Goal: Task Accomplishment & Management: Manage account settings

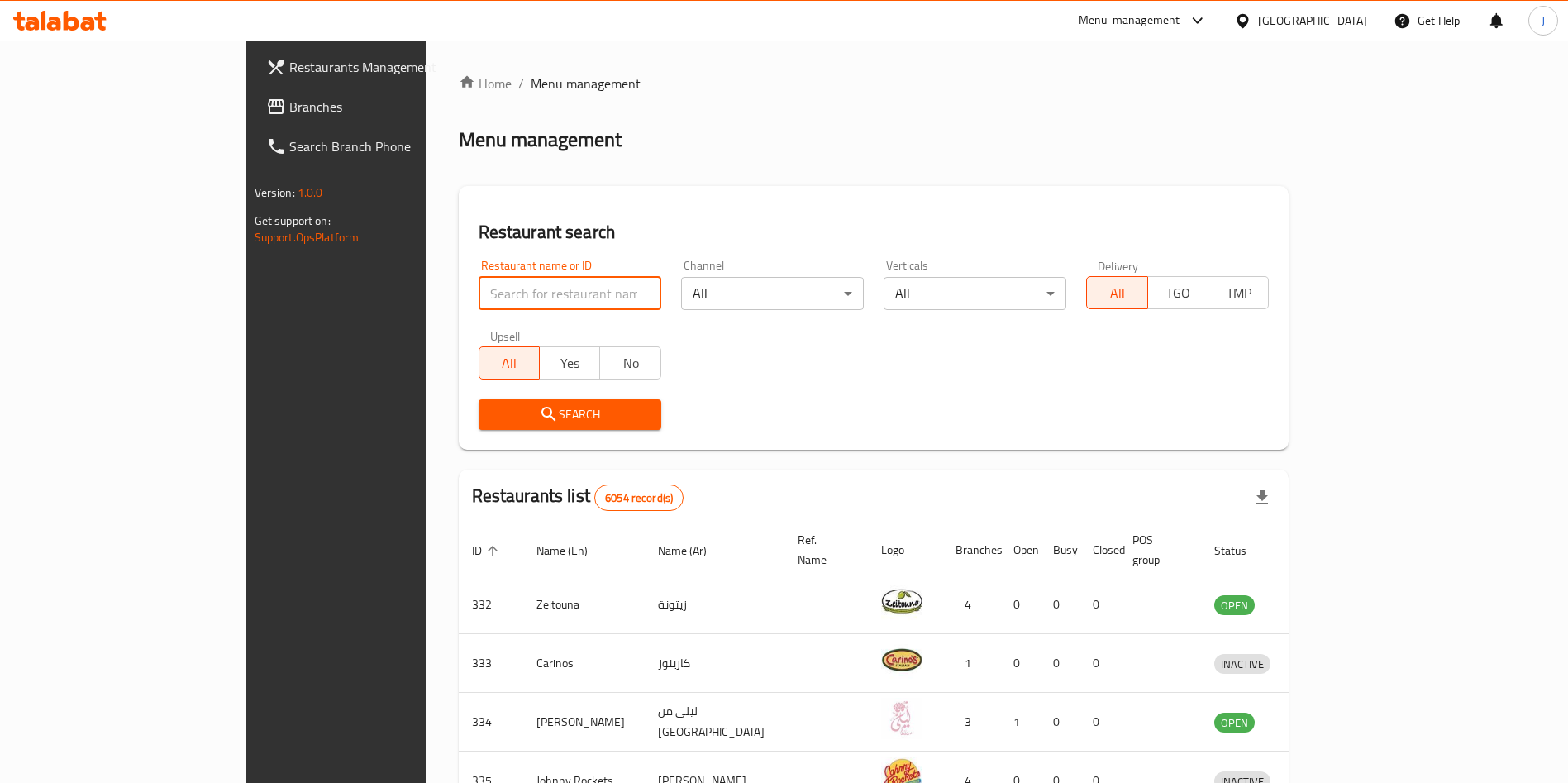
click at [498, 286] on input "search" at bounding box center [570, 293] width 183 height 33
type input "crust"
click button "Search" at bounding box center [570, 414] width 183 height 31
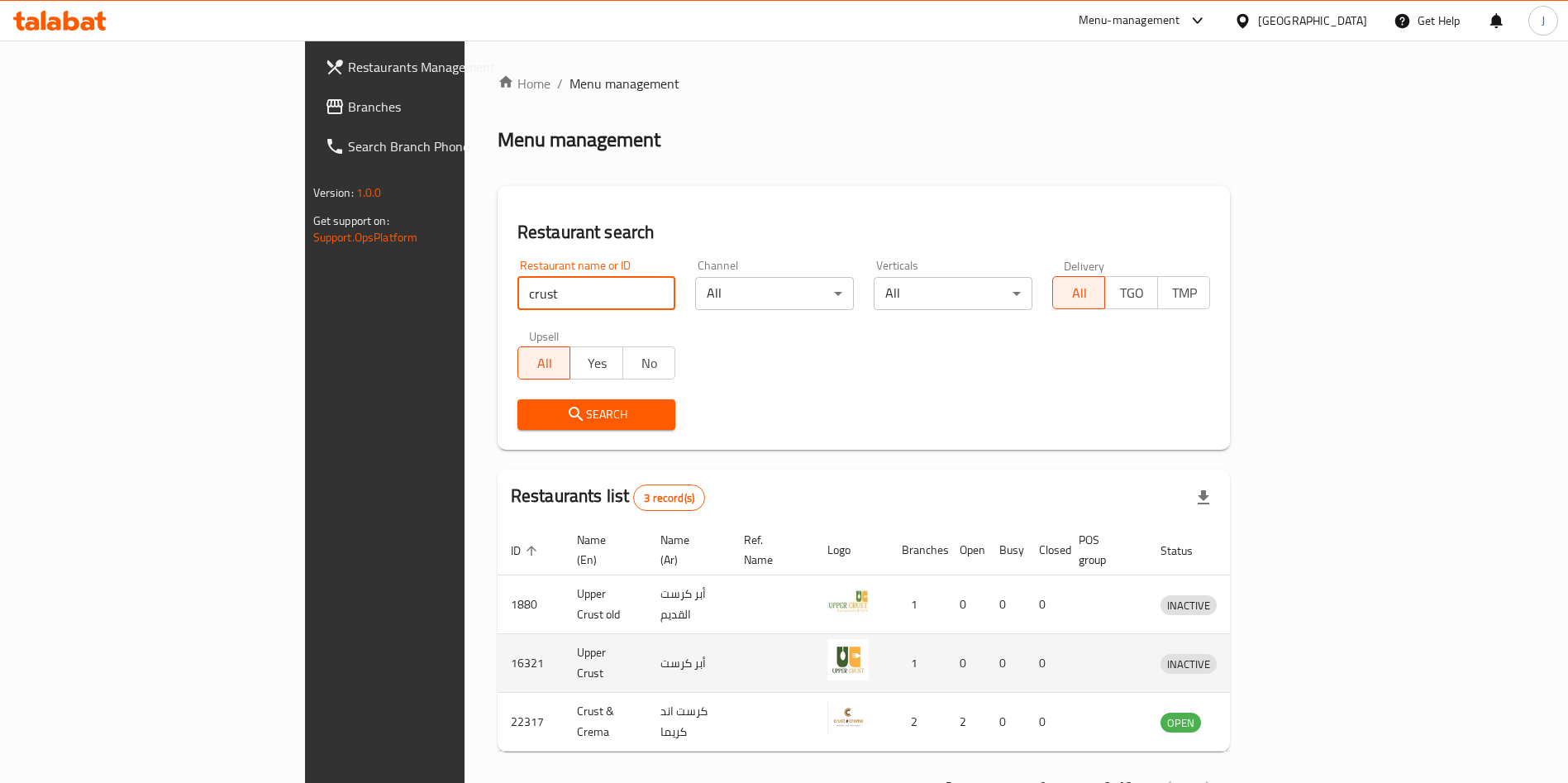
scroll to position [39, 0]
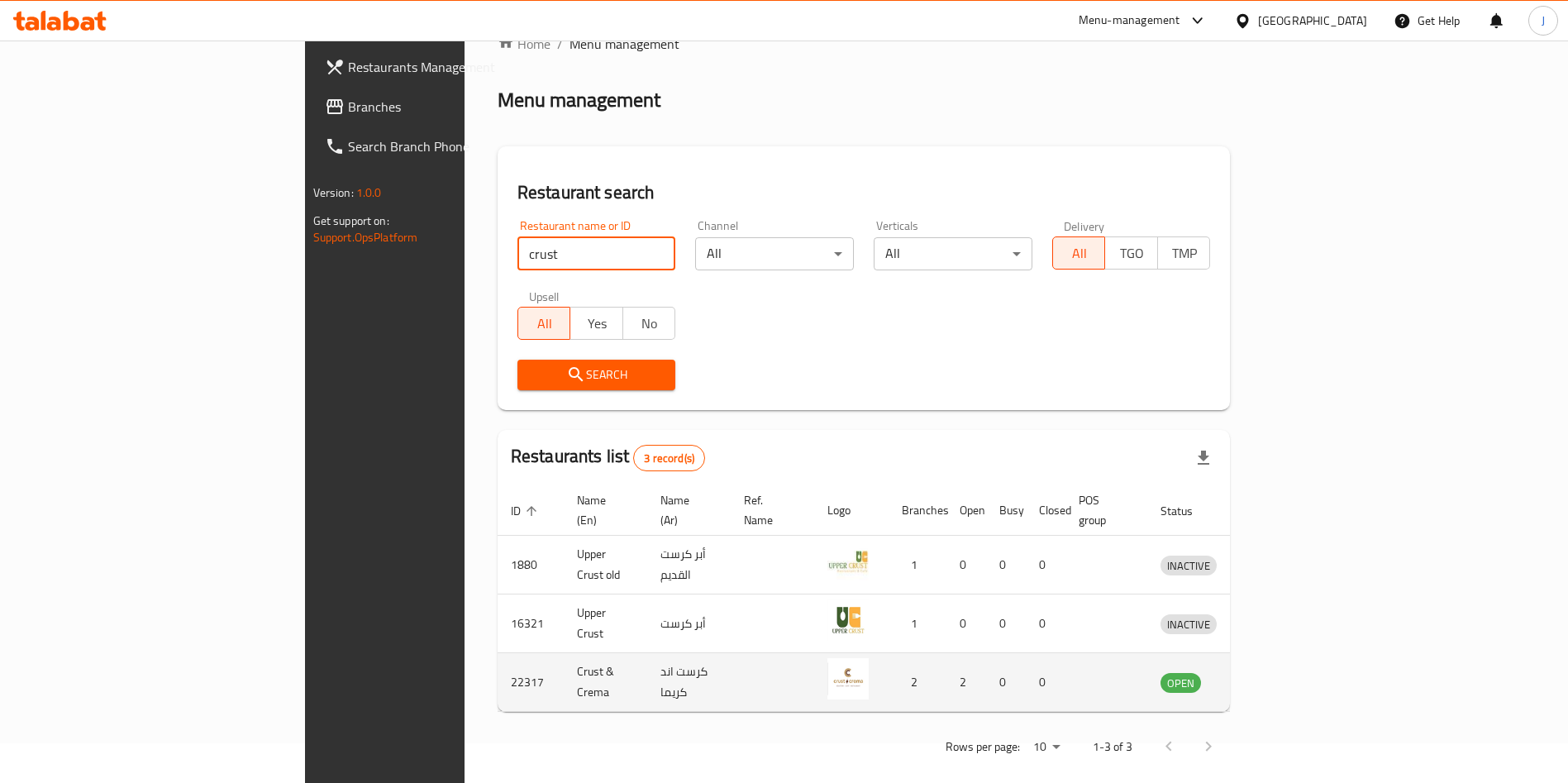
click at [1269, 676] on icon "enhanced table" at bounding box center [1259, 683] width 18 height 14
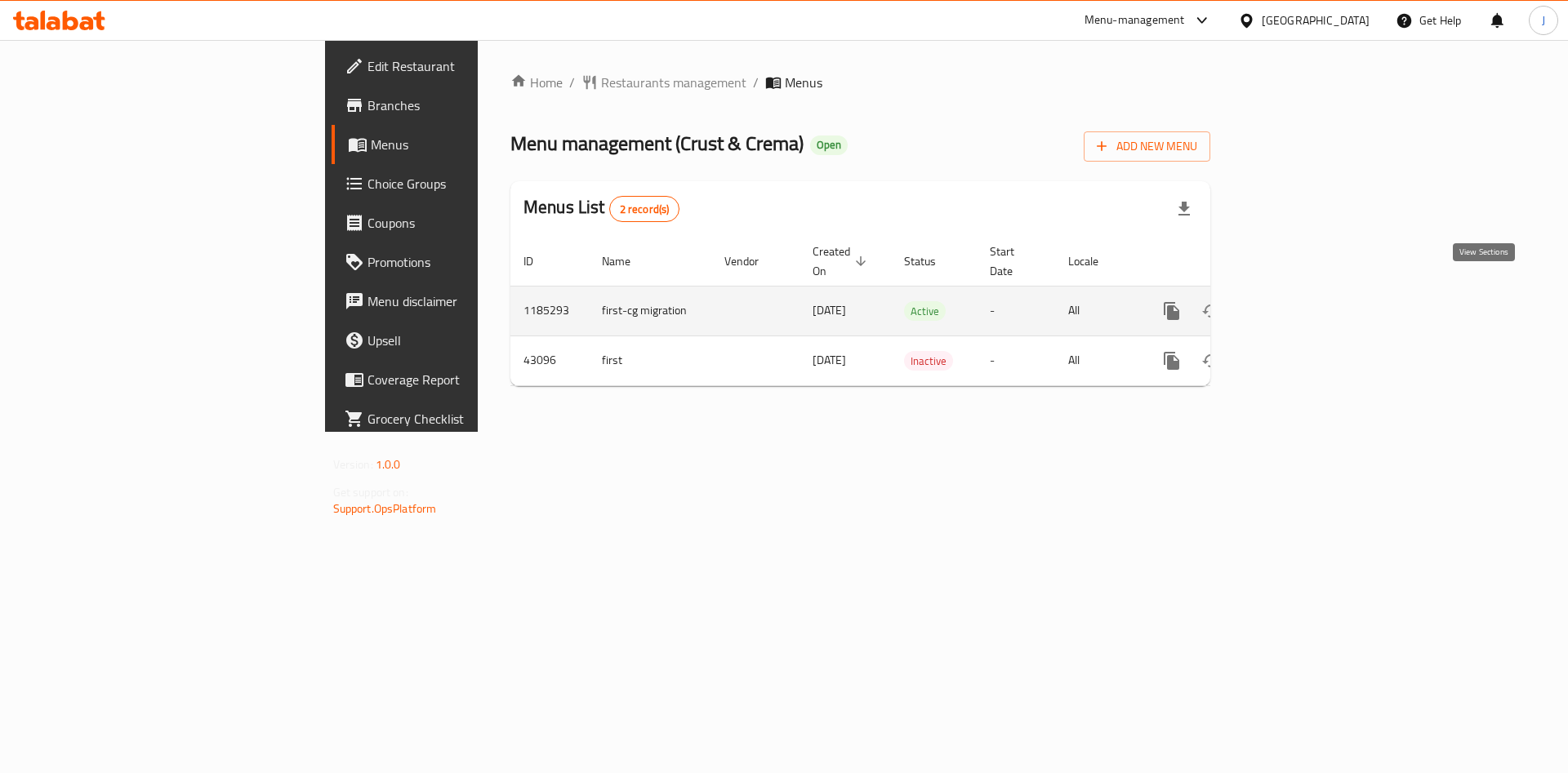
click at [1297, 303] on icon "enhanced table" at bounding box center [1290, 311] width 15 height 15
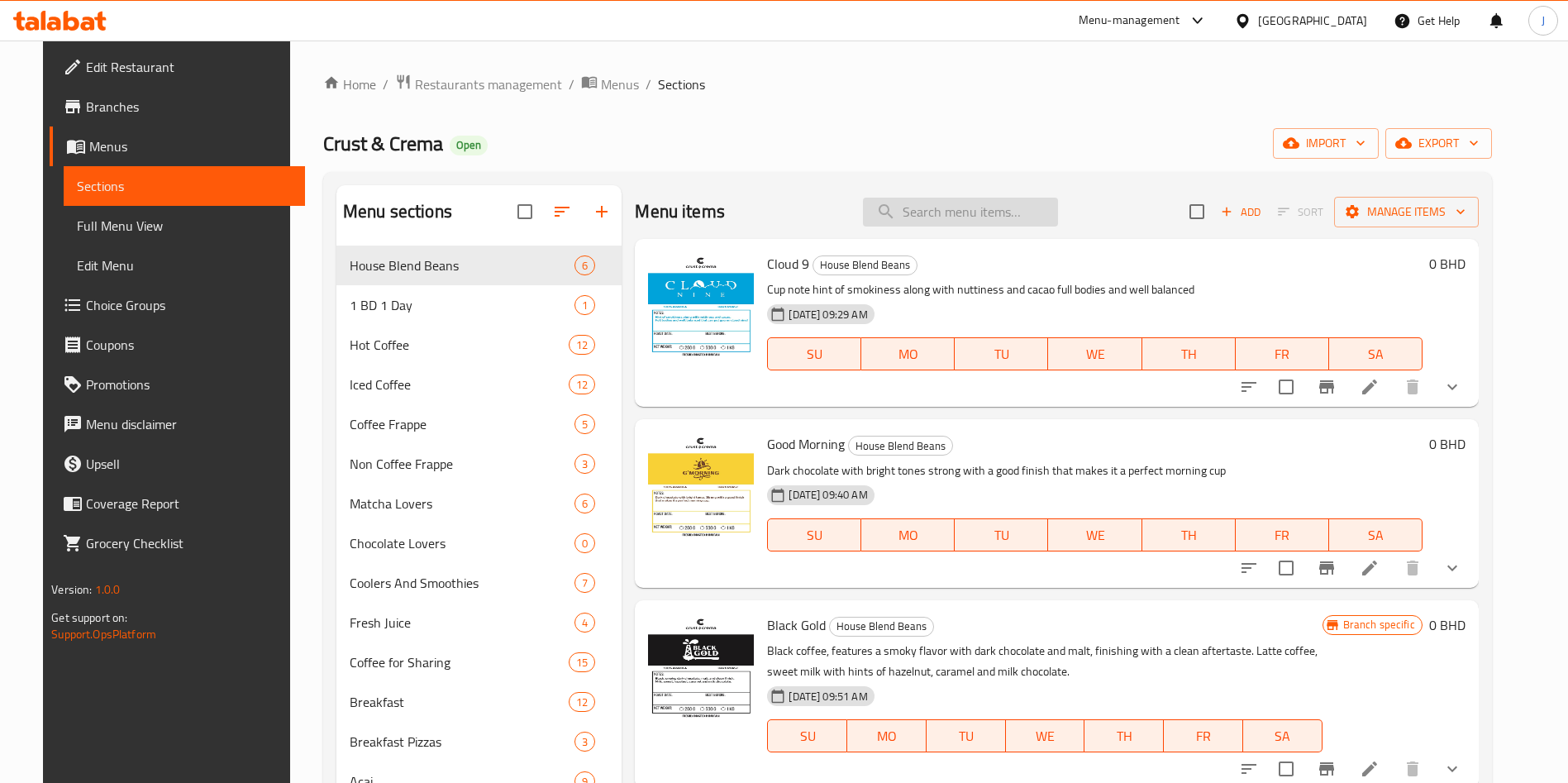
click at [983, 220] on input "search" at bounding box center [960, 212] width 195 height 29
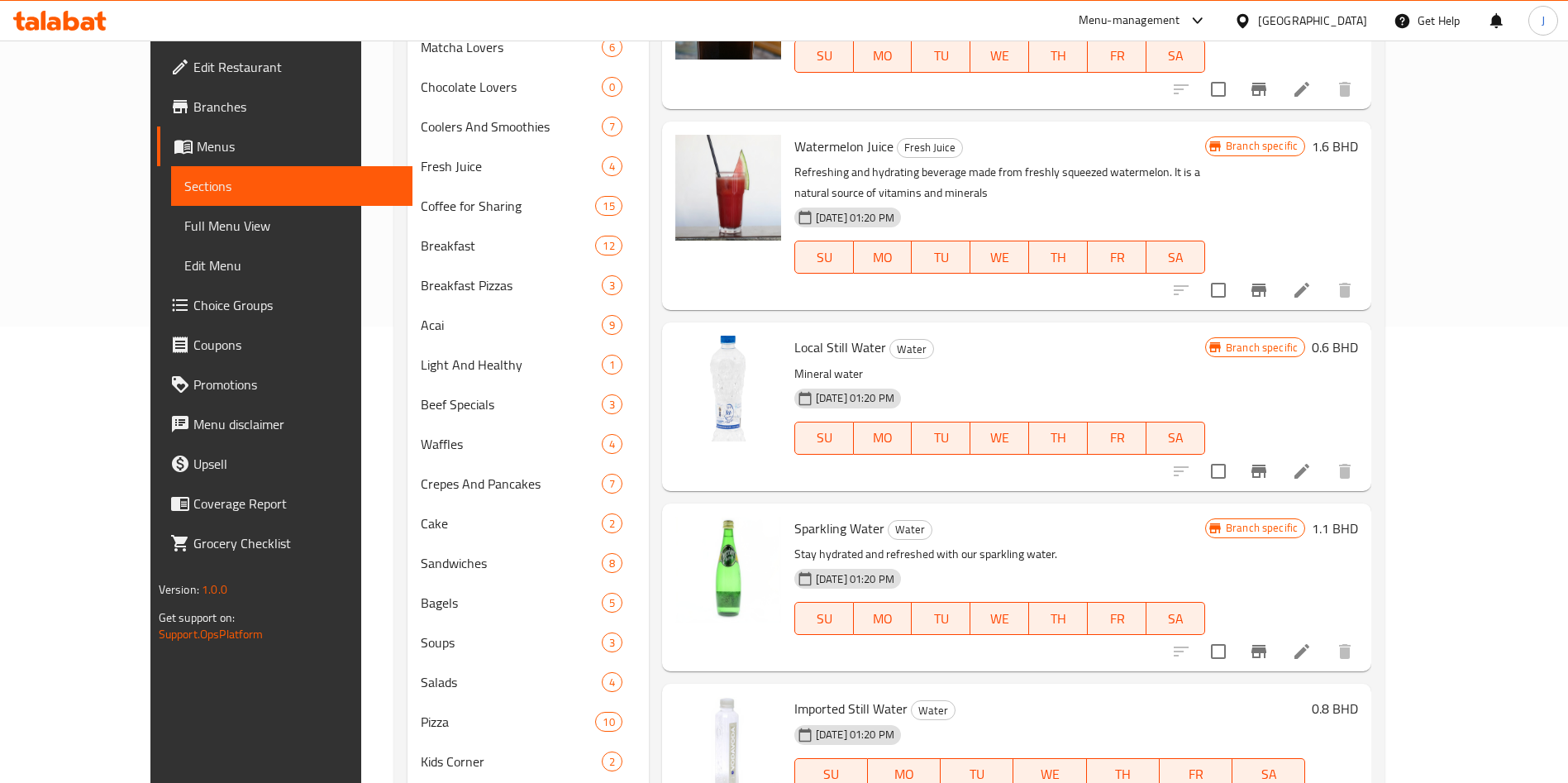
scroll to position [547, 0]
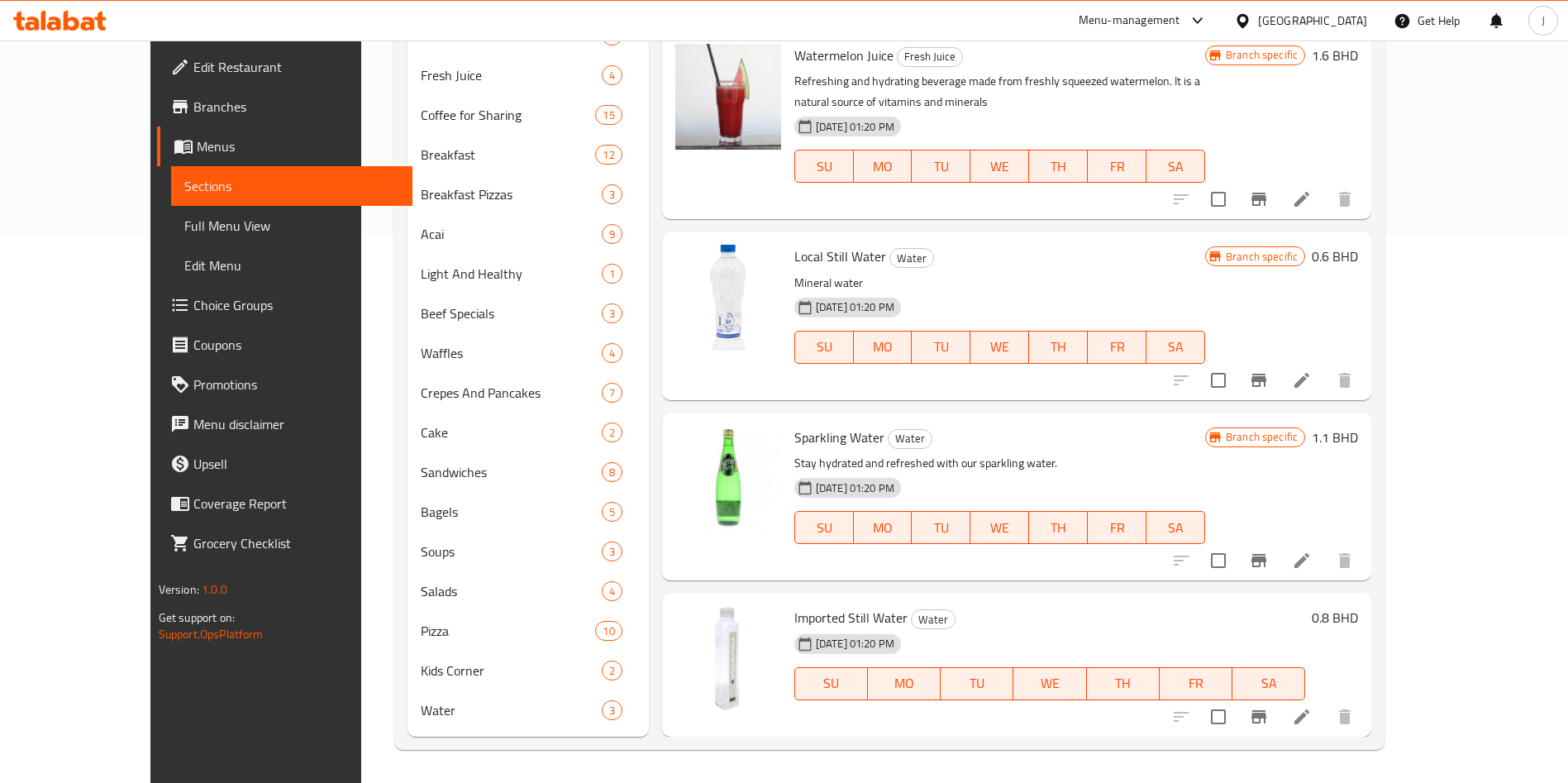
type input "water"
click at [1266, 377] on icon "Branch-specific-item" at bounding box center [1259, 380] width 15 height 13
click at [682, 270] on span "upload picture" at bounding box center [698, 267] width 33 height 20
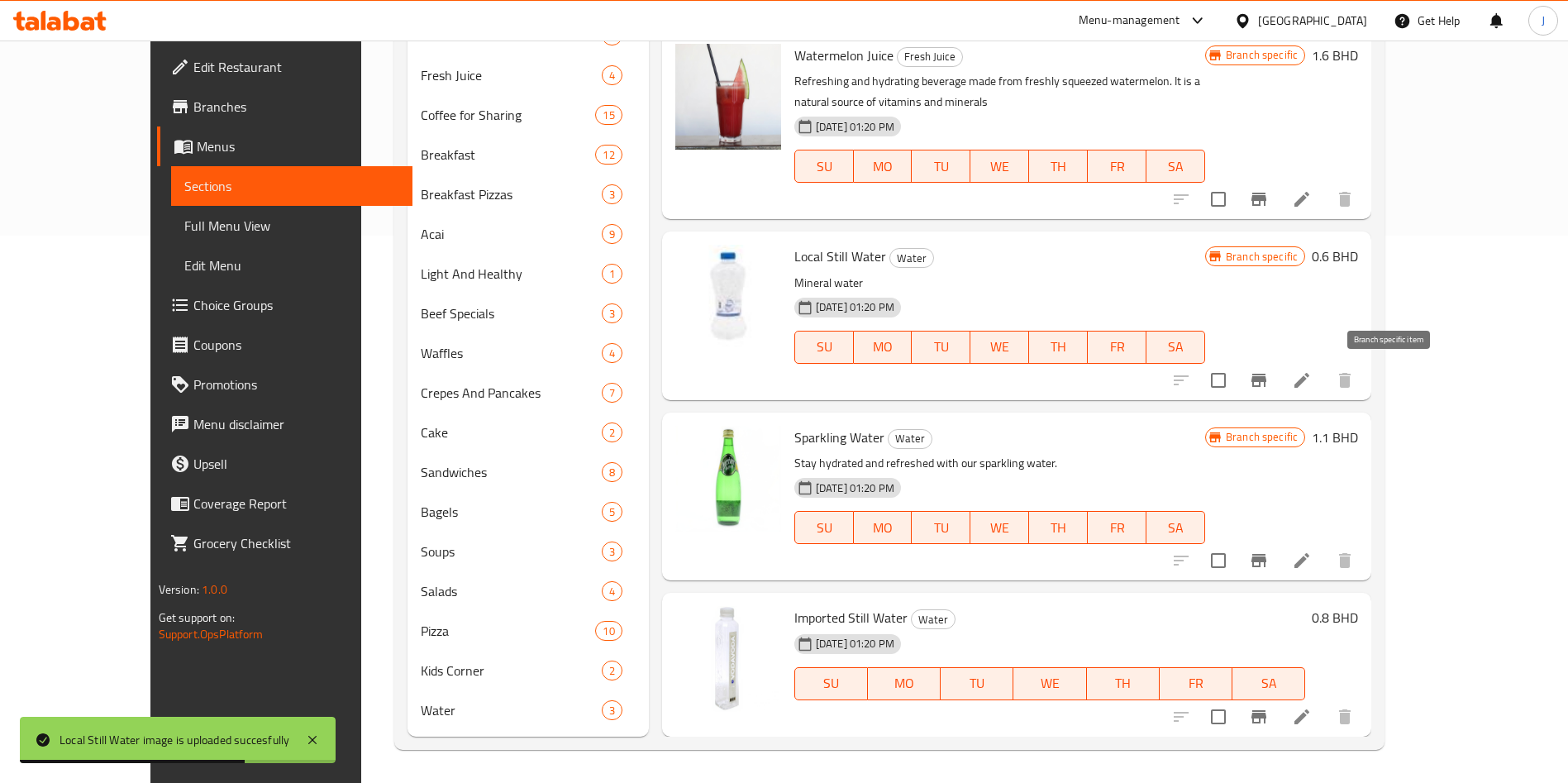
click at [1266, 379] on icon "Branch-specific-item" at bounding box center [1259, 380] width 15 height 13
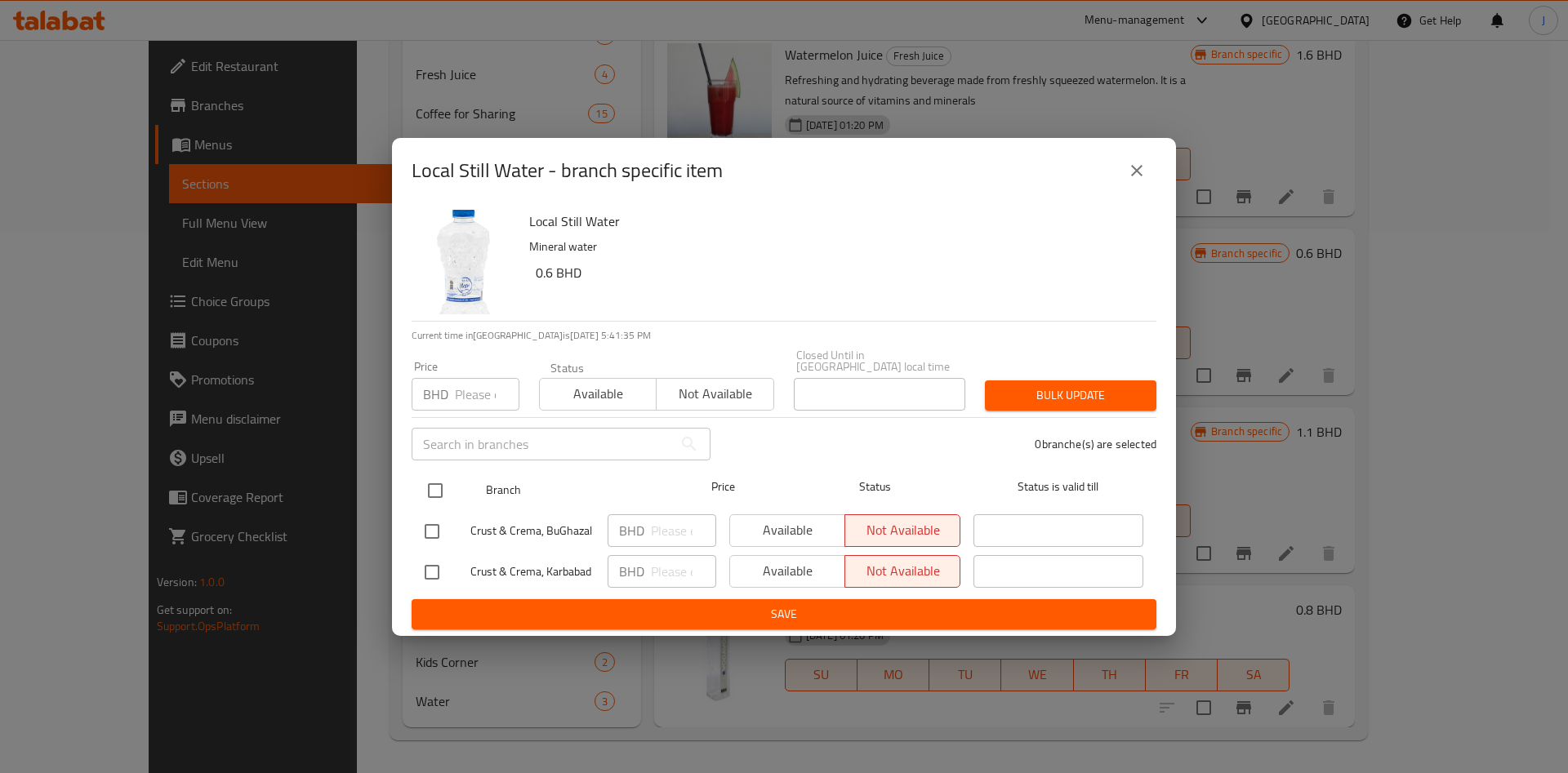
click at [443, 483] on input "checkbox" at bounding box center [435, 490] width 34 height 34
checkbox input "true"
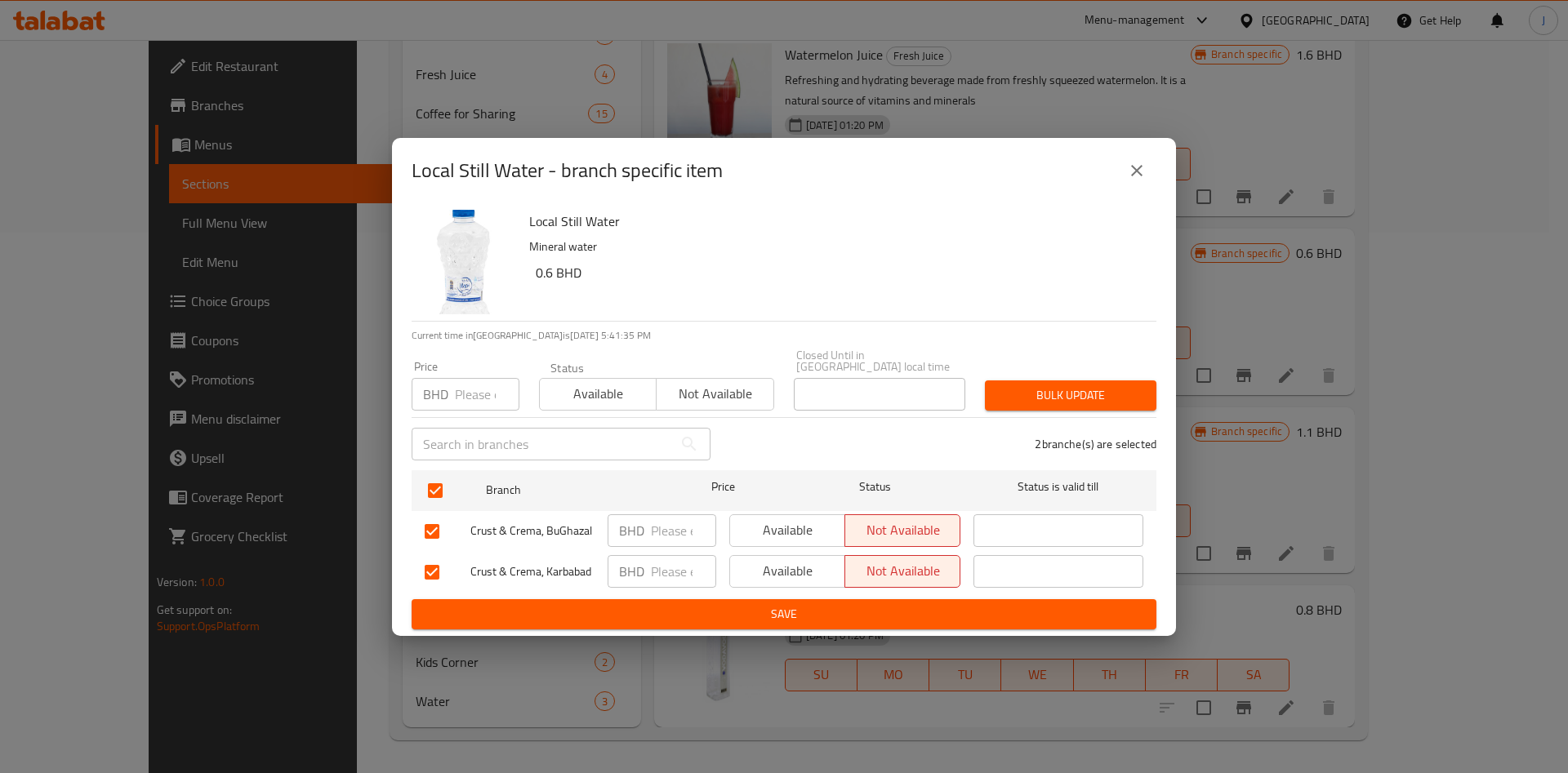
drag, startPoint x: 586, startPoint y: 388, endPoint x: 632, endPoint y: 386, distance: 46.0
click at [588, 388] on span "Available" at bounding box center [599, 394] width 104 height 24
click at [1055, 373] on div "Bulk update" at bounding box center [1070, 396] width 191 height 50
click at [1061, 386] on span "Bulk update" at bounding box center [1070, 396] width 145 height 20
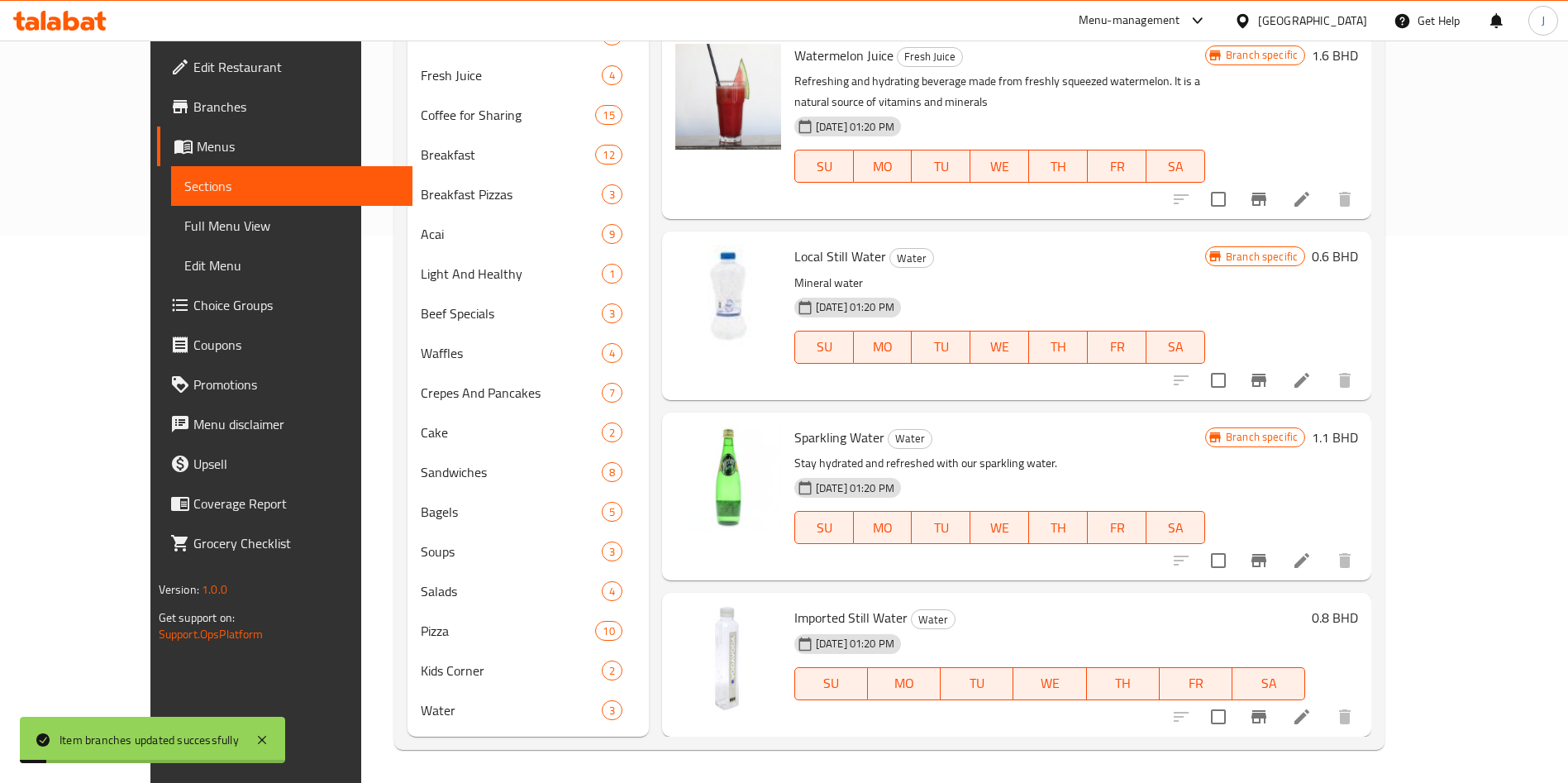
click at [185, 258] on span "Edit Menu" at bounding box center [291, 265] width 214 height 20
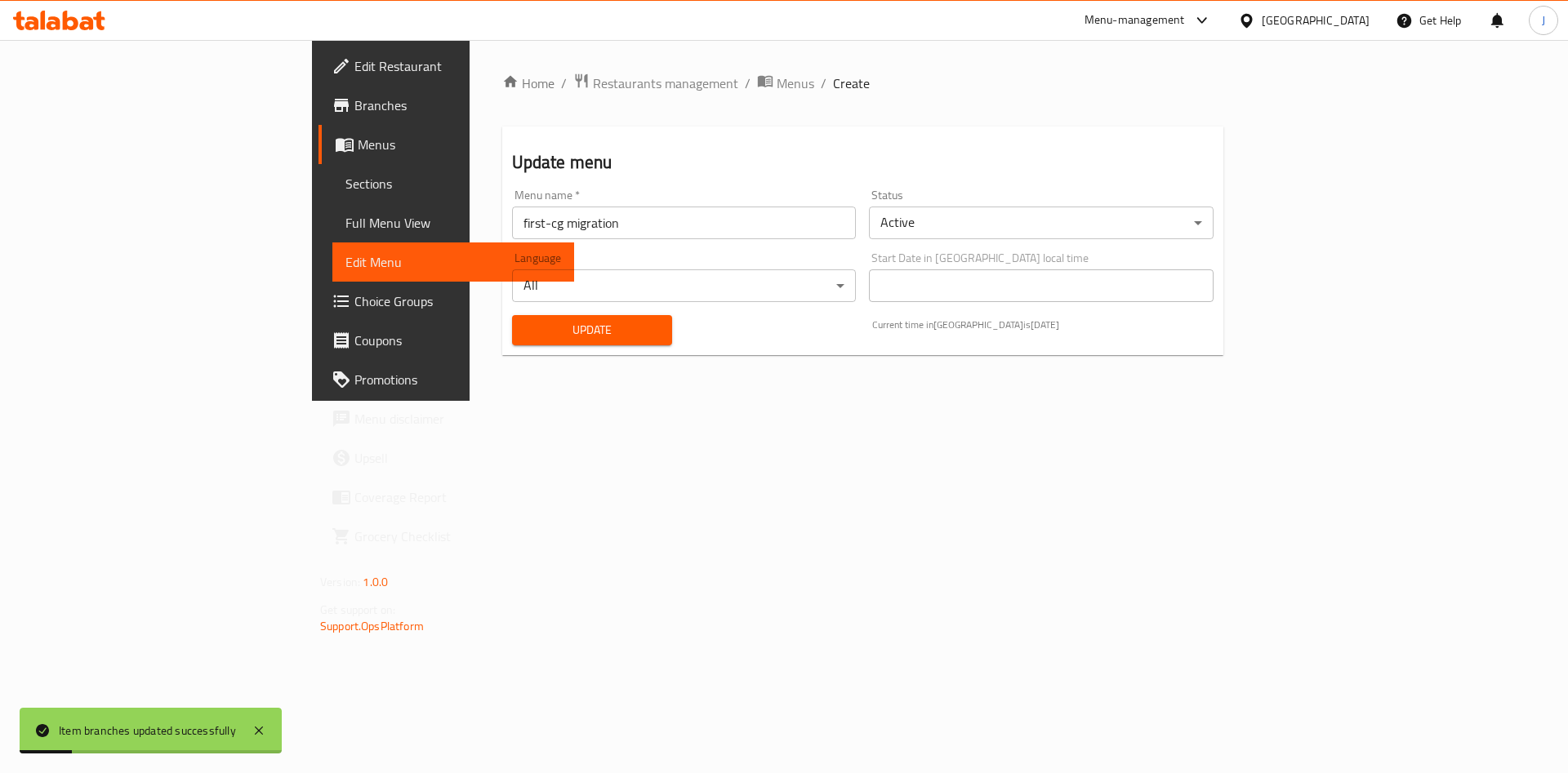
click at [525, 323] on span "Update" at bounding box center [593, 330] width 135 height 20
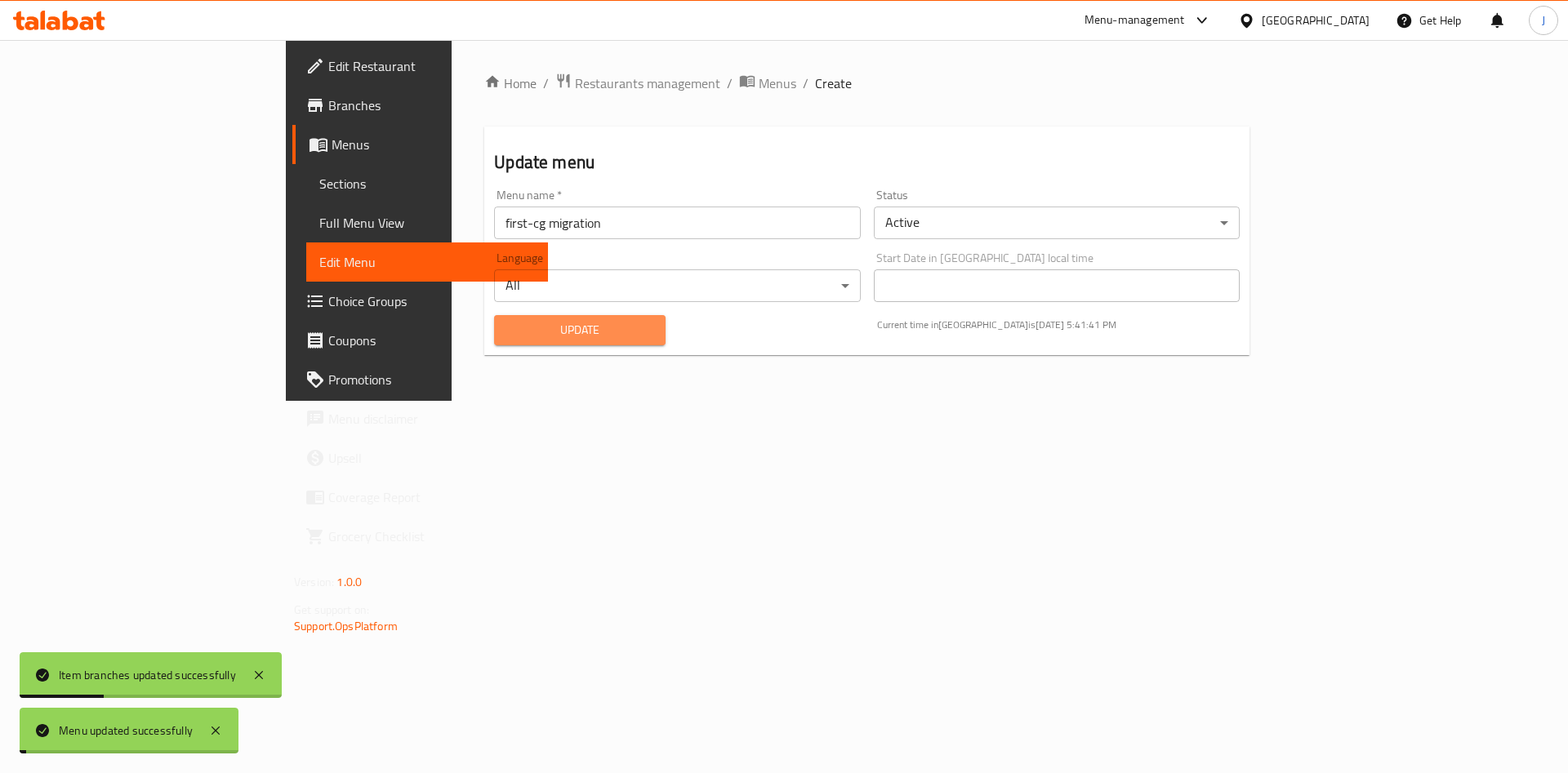
click at [525, 325] on span "Update" at bounding box center [579, 330] width 145 height 20
